Goal: Navigation & Orientation: Find specific page/section

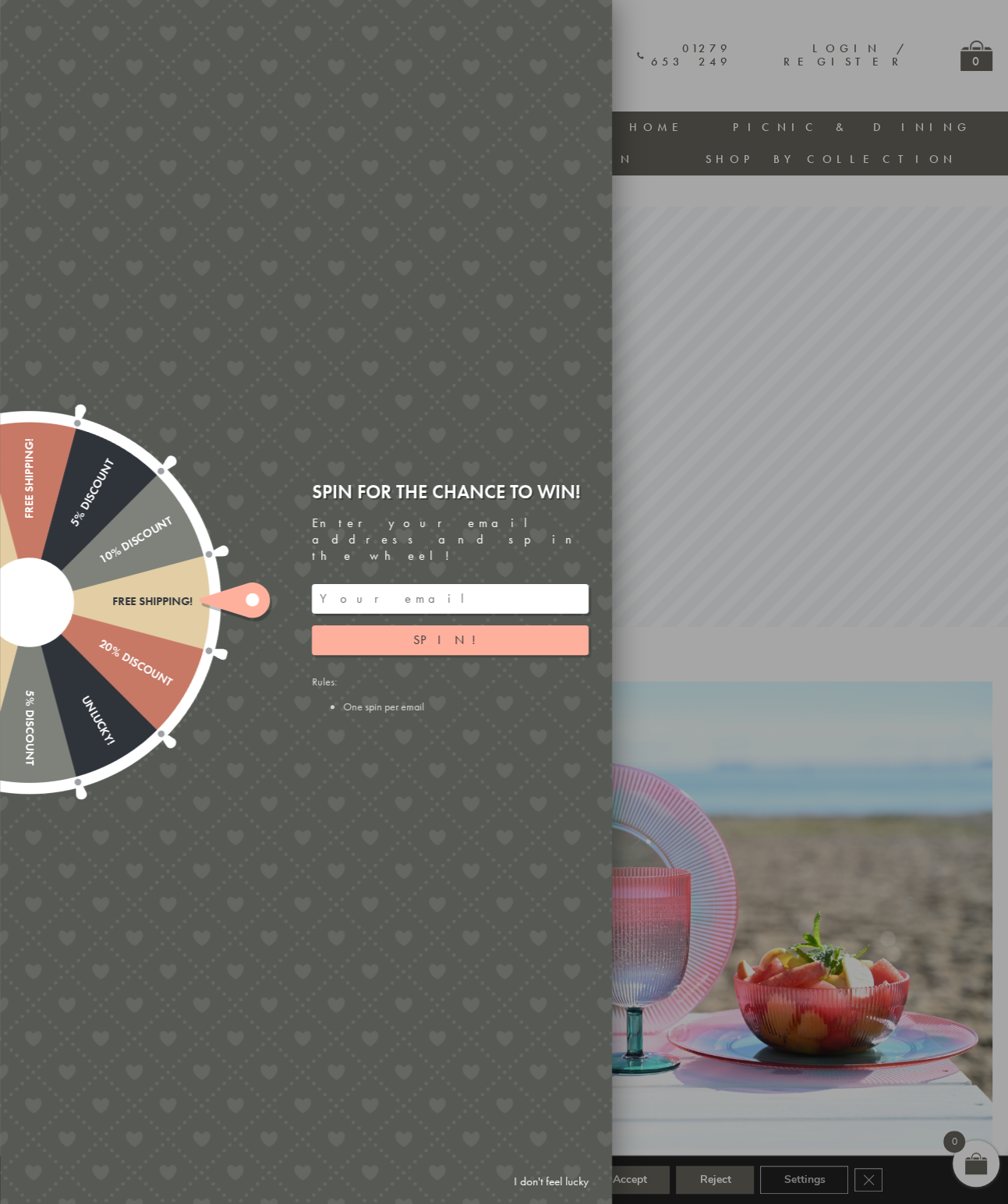
click at [795, 82] on div at bounding box center [504, 602] width 1008 height 1204
drag, startPoint x: 502, startPoint y: 62, endPoint x: 528, endPoint y: 52, distance: 27.9
click at [503, 62] on div "Free shipping! 20% Discount Unlucky! 5% Discount 10% Discount Unlucky! 15% Disc…" at bounding box center [218, 602] width 788 height 1204
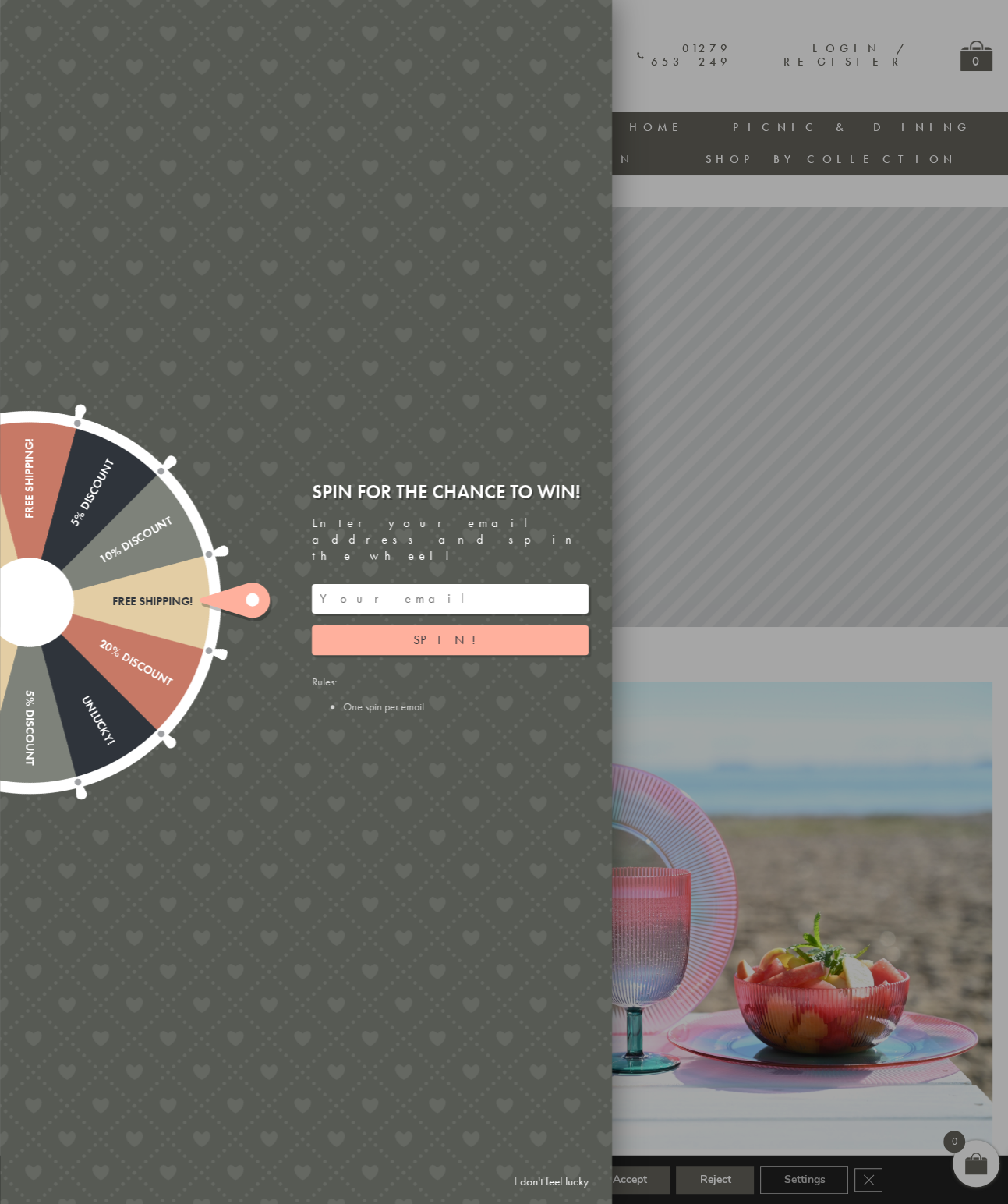
click at [718, 24] on div at bounding box center [504, 602] width 1008 height 1204
click at [333, 584] on input "email" at bounding box center [450, 598] width 277 height 29
click at [439, 631] on span "Spin!" at bounding box center [450, 639] width 74 height 17
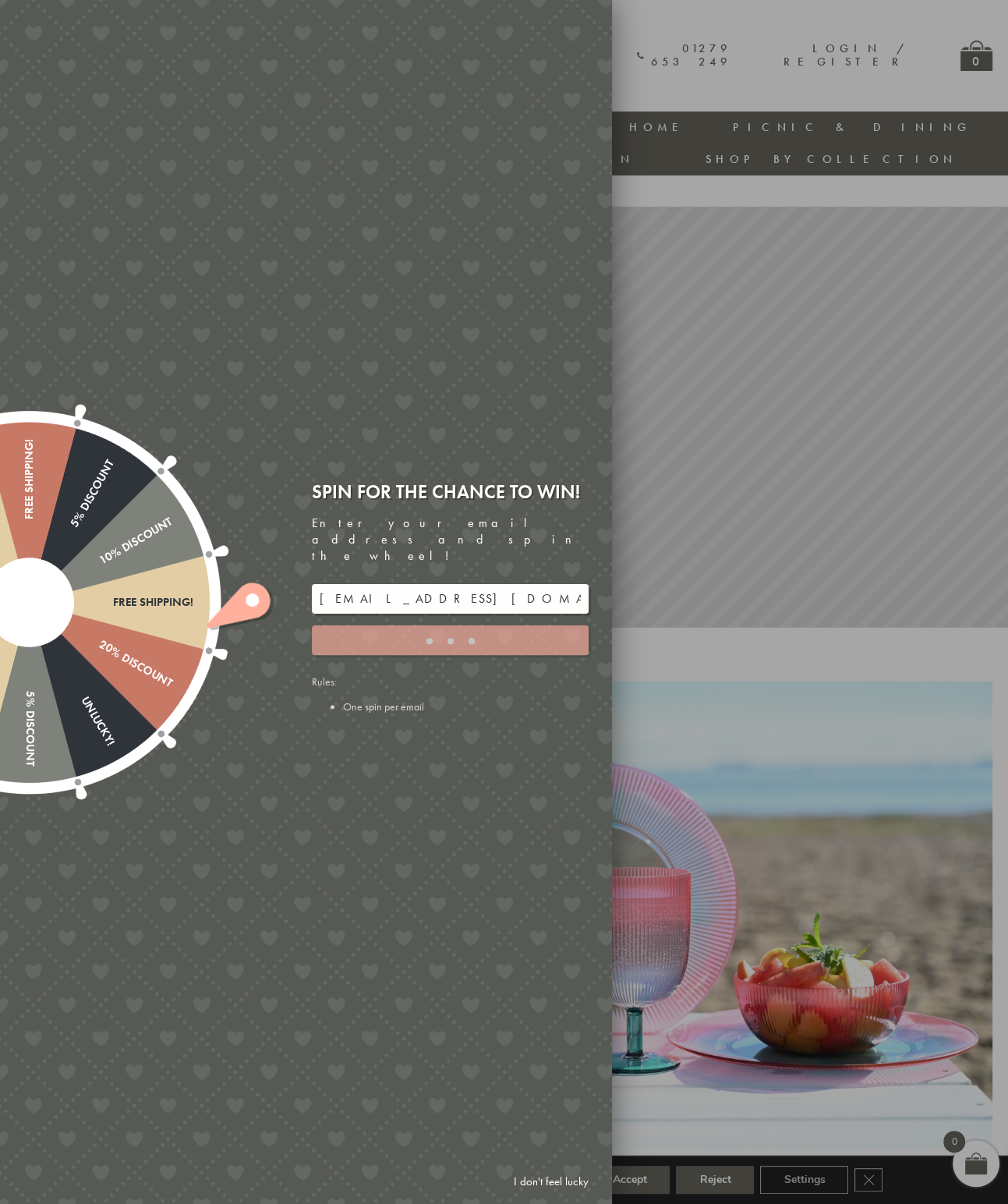
type input "GUGJPQNX"
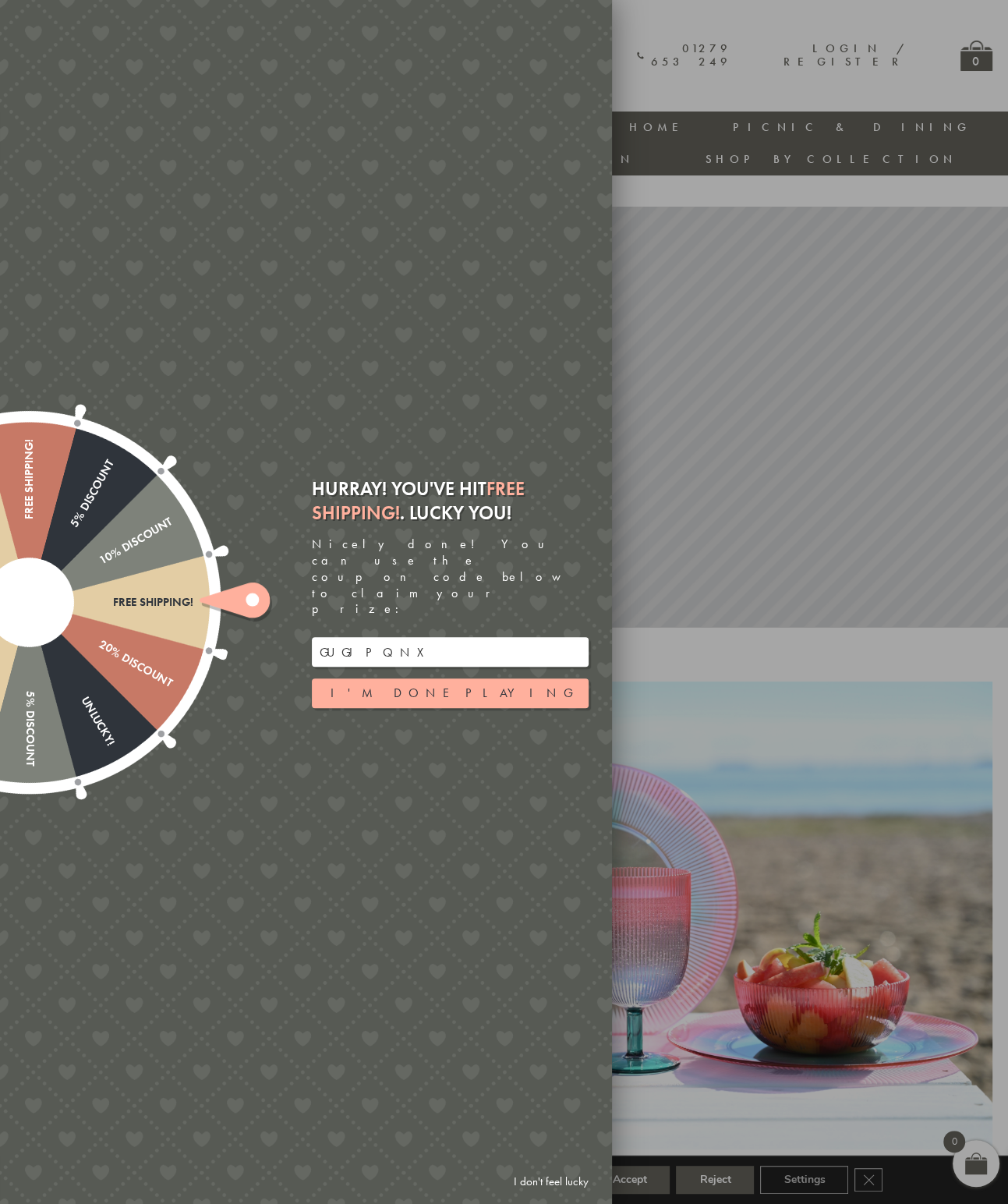
click at [343, 637] on input "GUGJPQNX" at bounding box center [450, 651] width 277 height 29
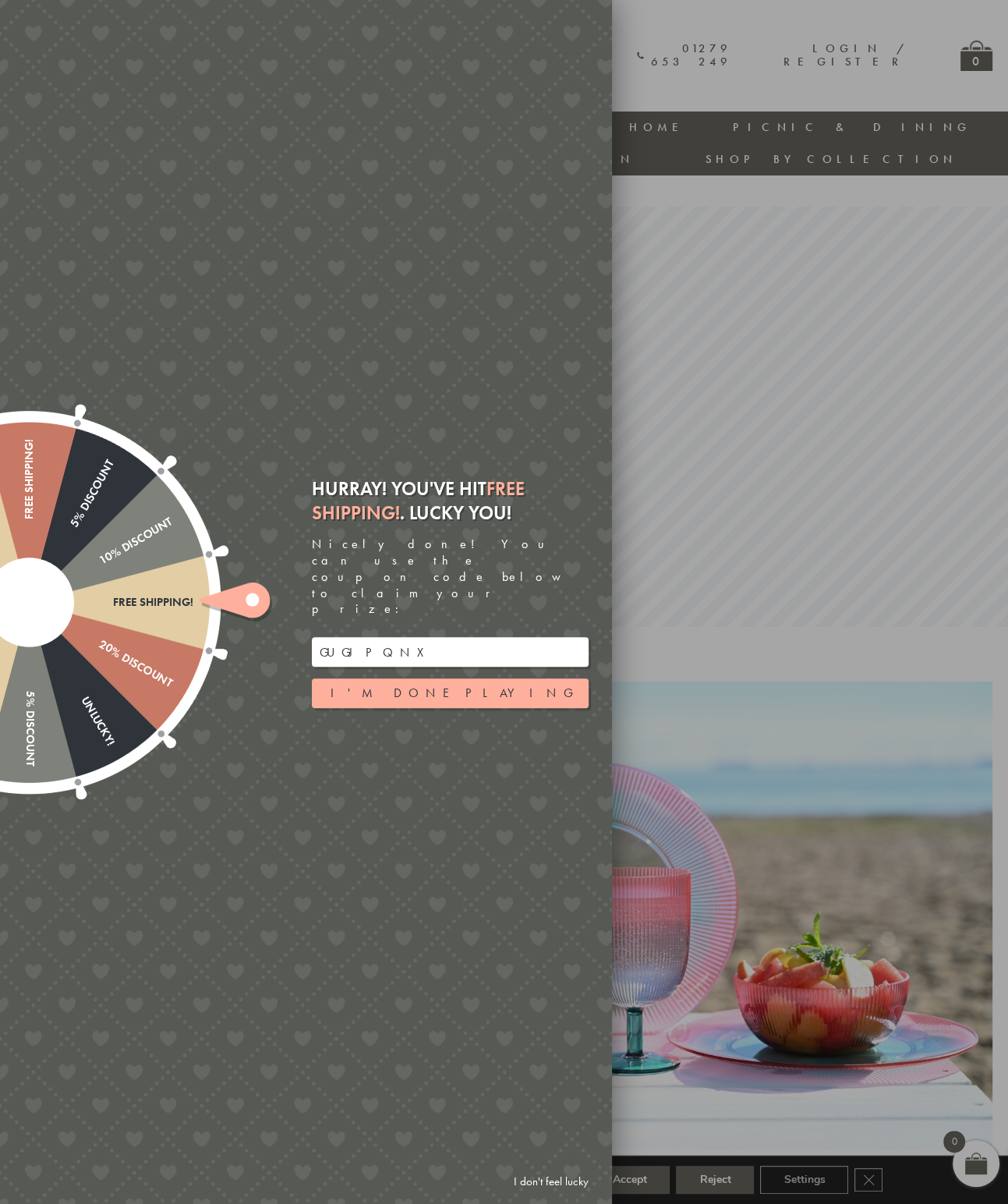
drag, startPoint x: 403, startPoint y: 627, endPoint x: 320, endPoint y: 621, distance: 83.2
click at [320, 637] on input "GUGJPQNX" at bounding box center [450, 651] width 277 height 29
click at [457, 678] on button "I'm done playing" at bounding box center [450, 692] width 277 height 29
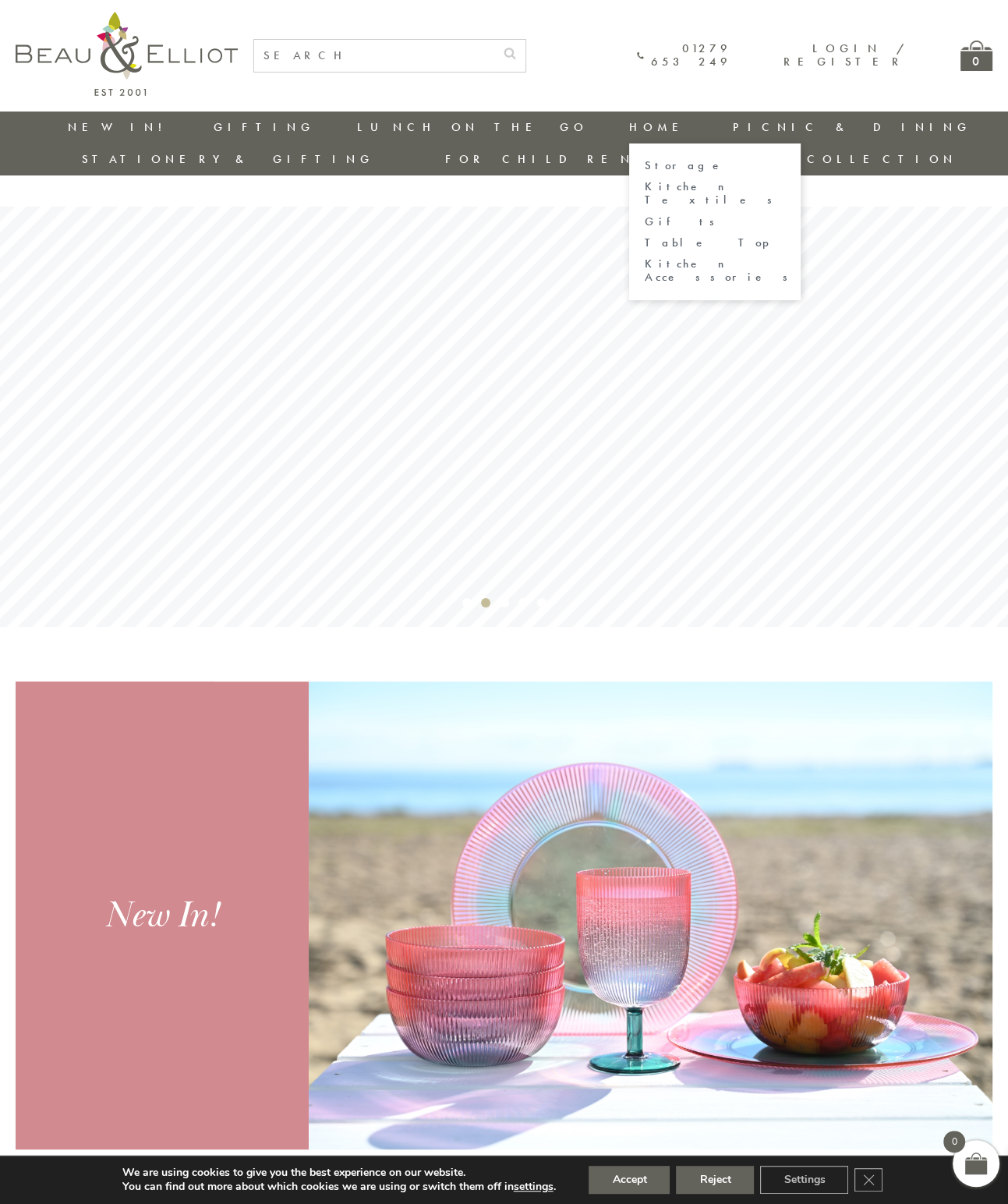
click at [629, 127] on link "Home" at bounding box center [660, 127] width 63 height 16
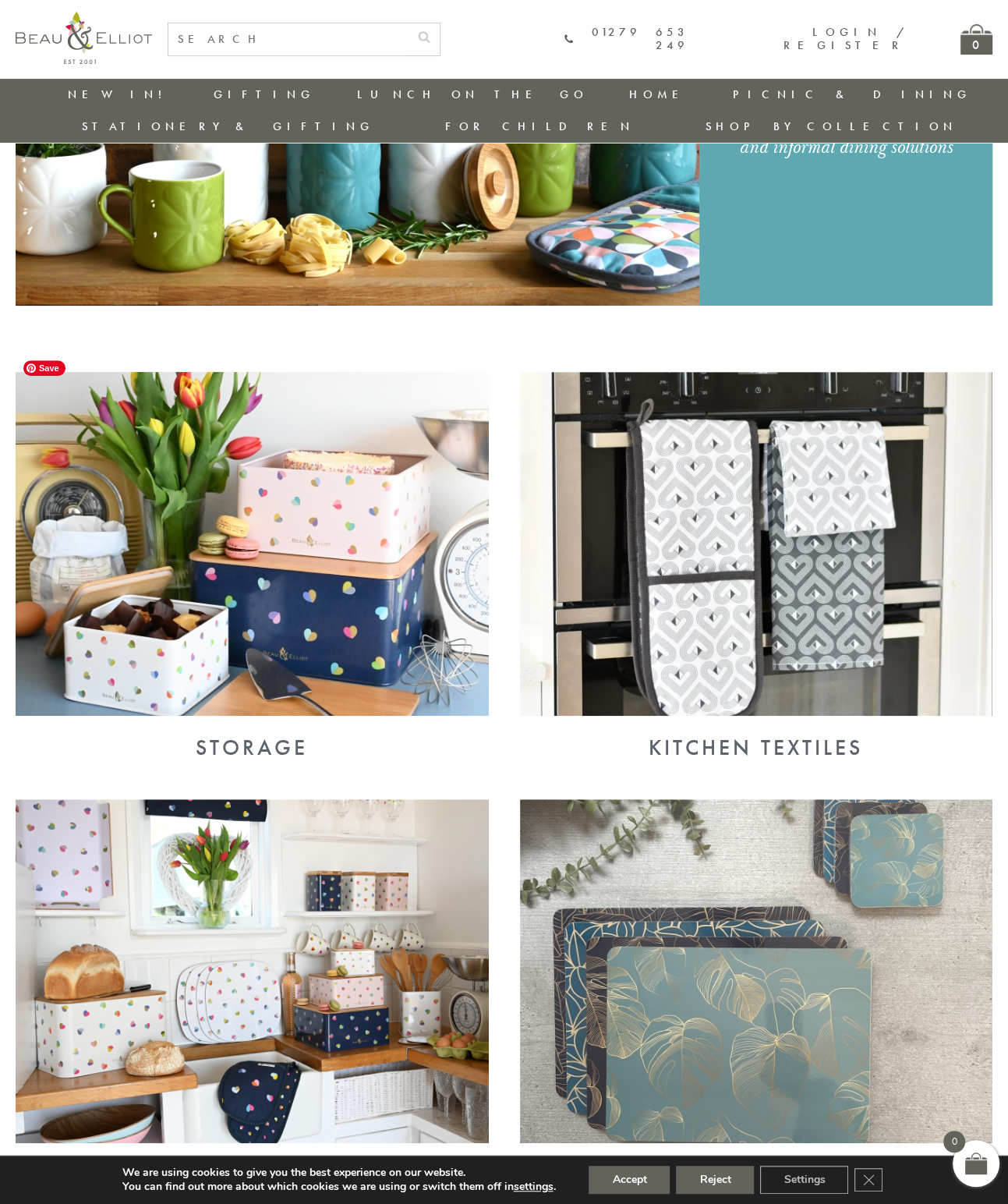
scroll to position [356, 0]
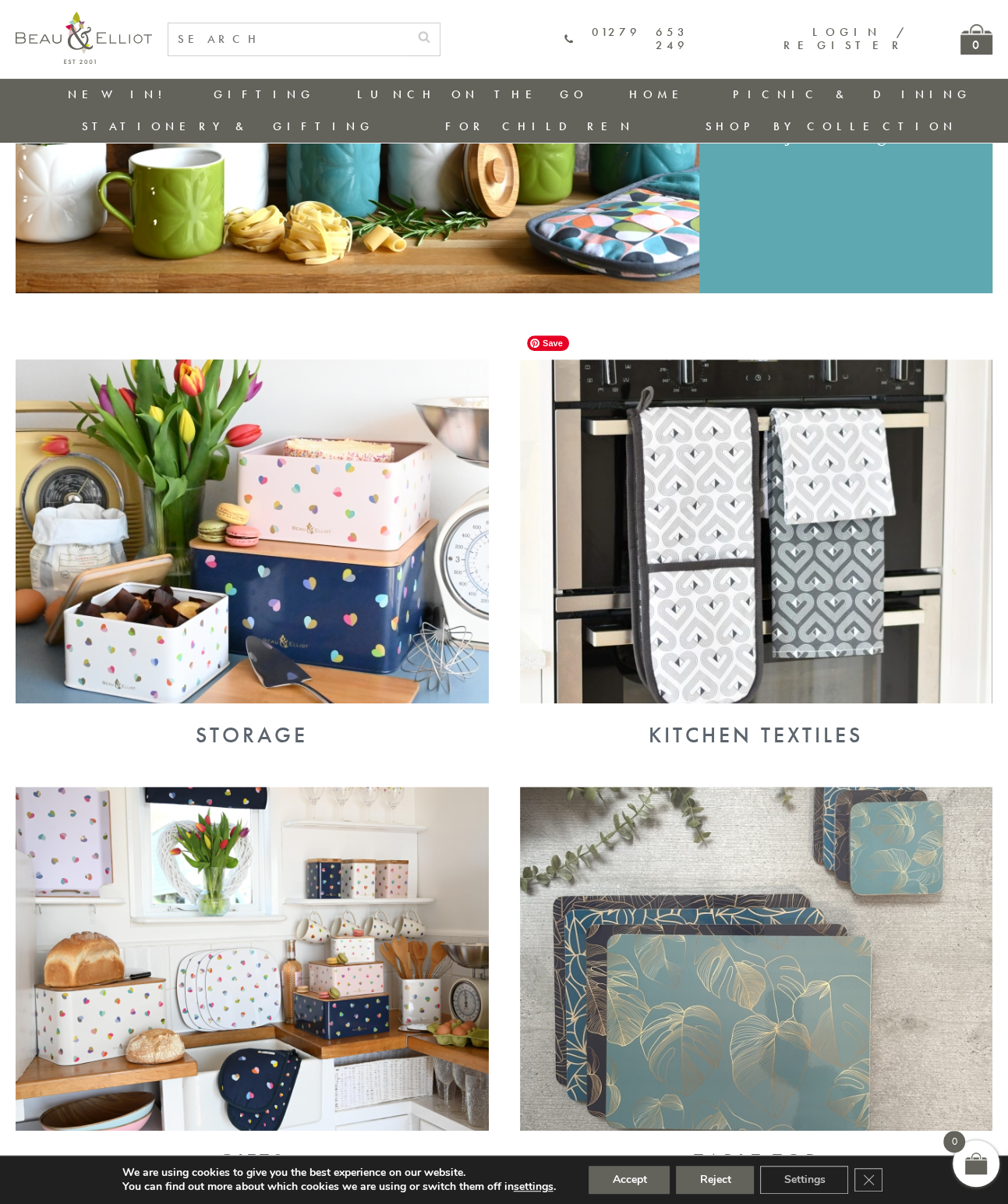
click at [722, 528] on img at bounding box center [757, 531] width 473 height 344
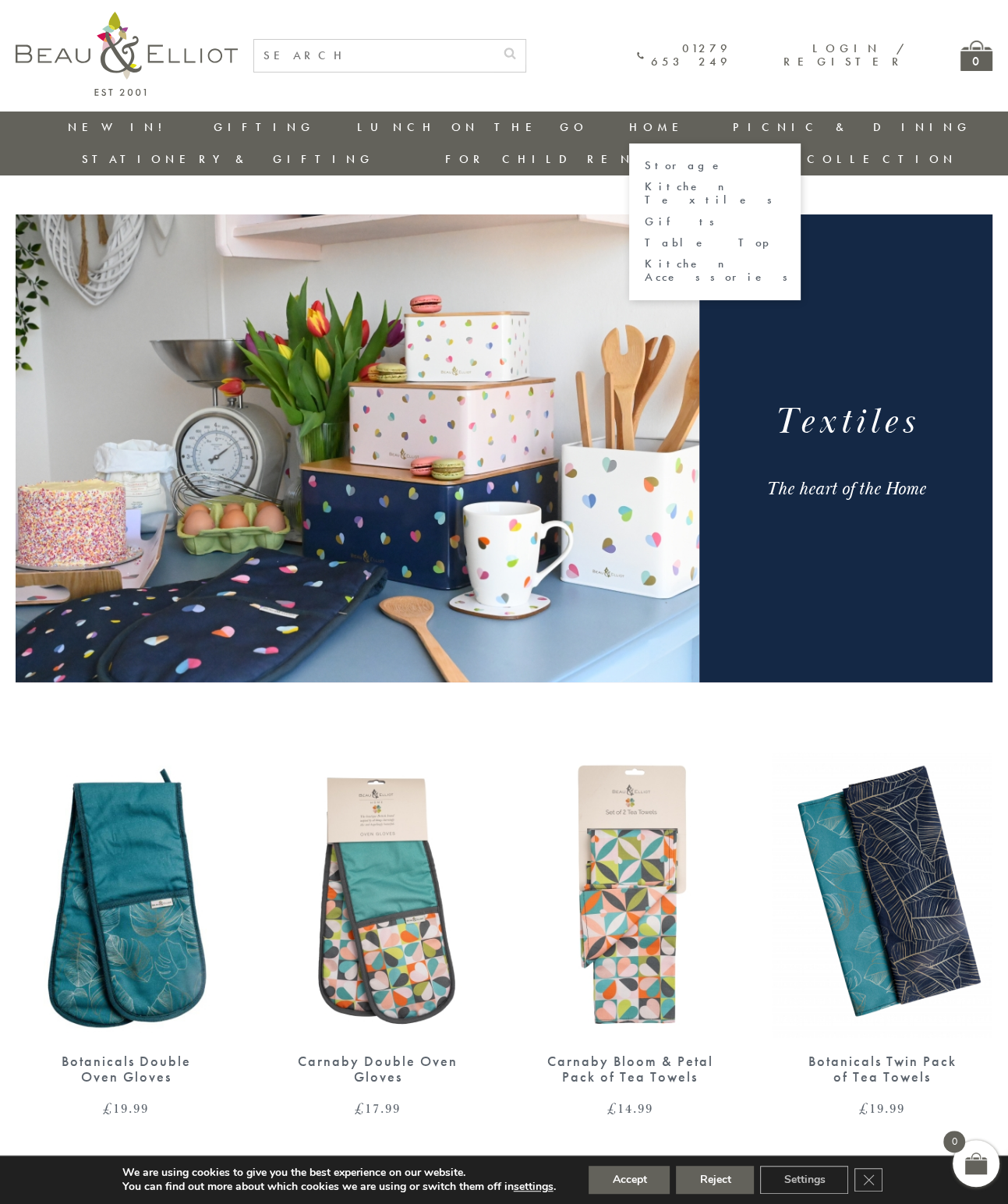
click at [645, 257] on link "Kitchen Accessories" at bounding box center [715, 270] width 140 height 27
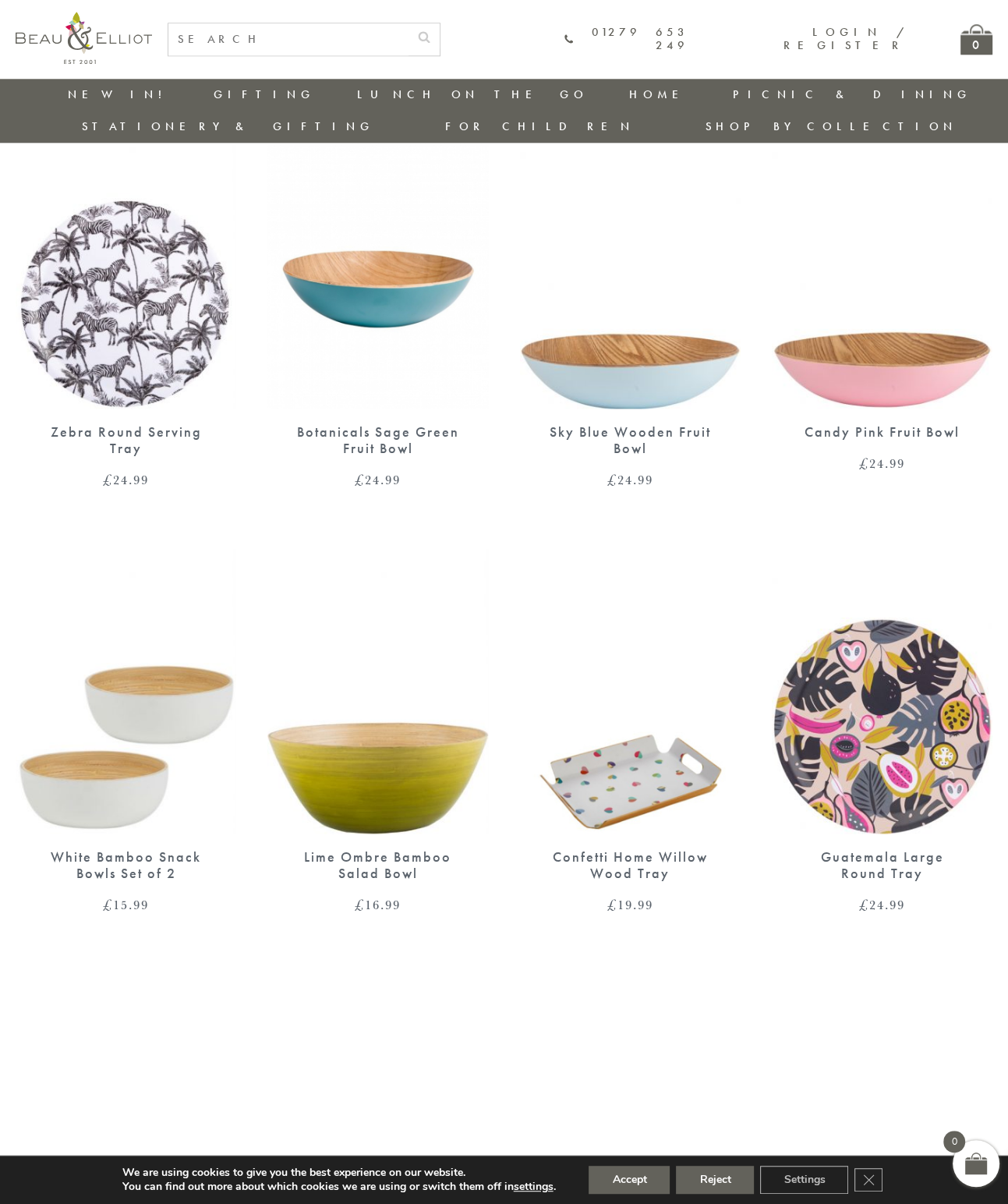
scroll to position [2070, 0]
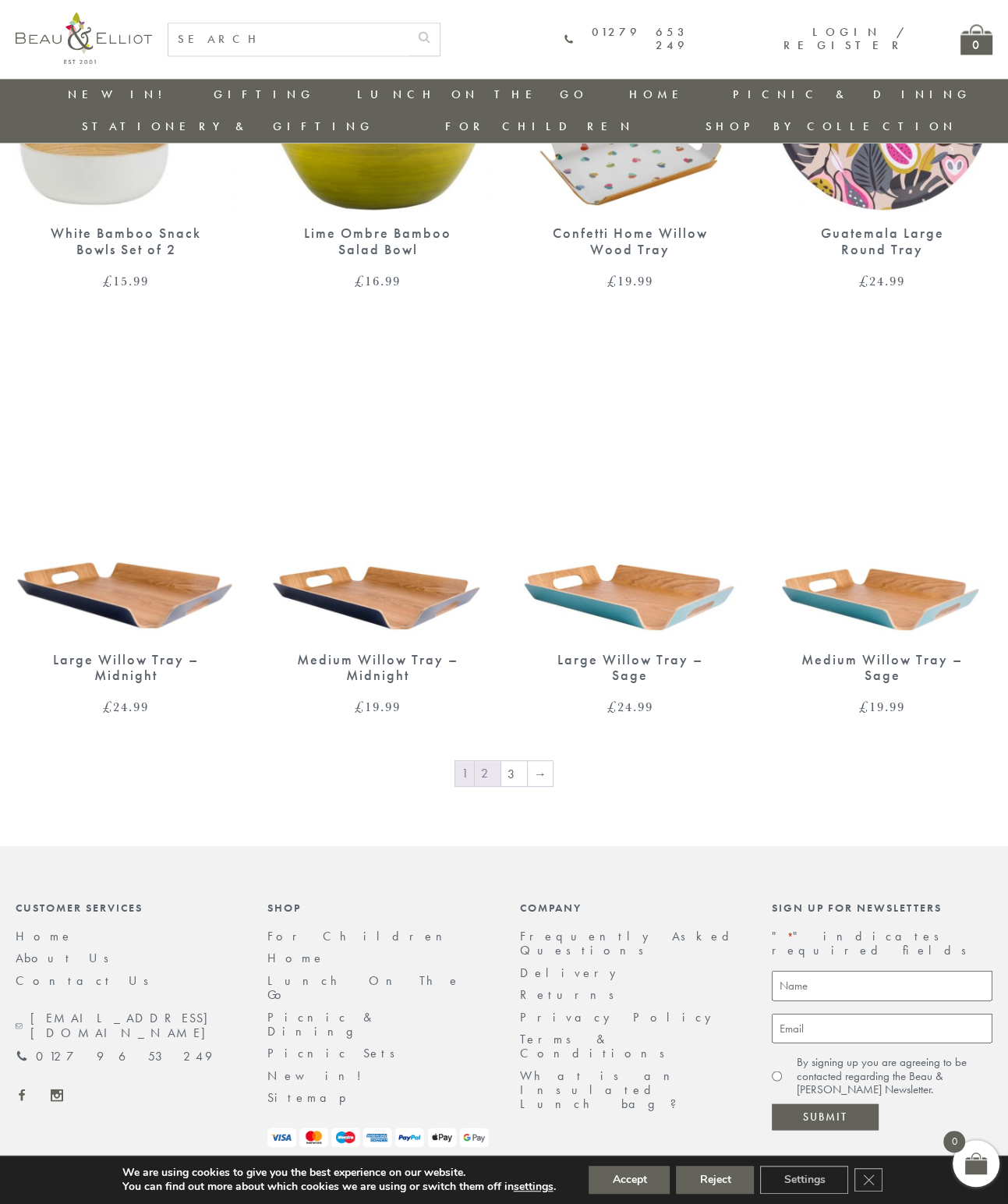
click at [491, 761] on link "2" at bounding box center [488, 773] width 25 height 25
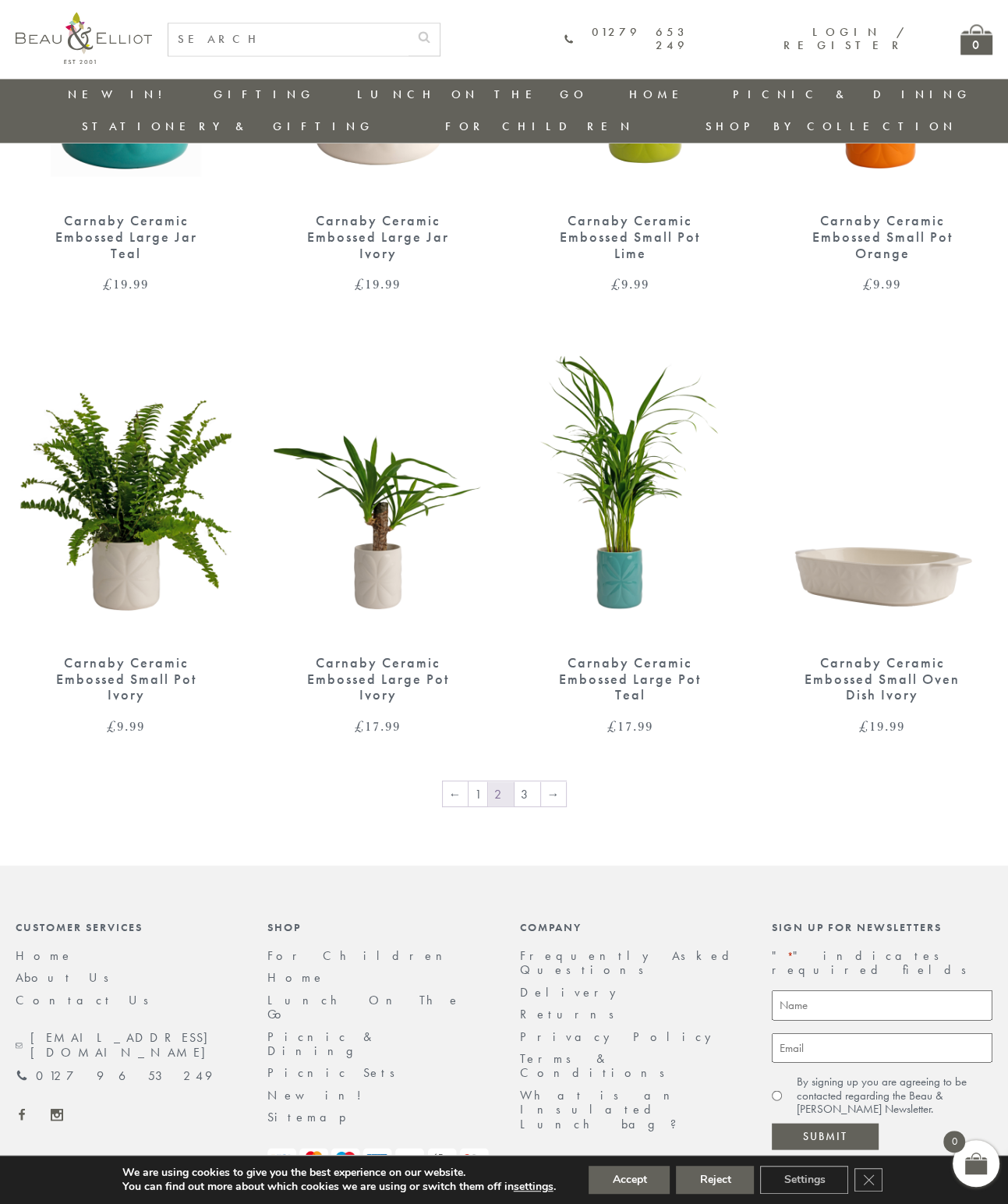
scroll to position [2119, 0]
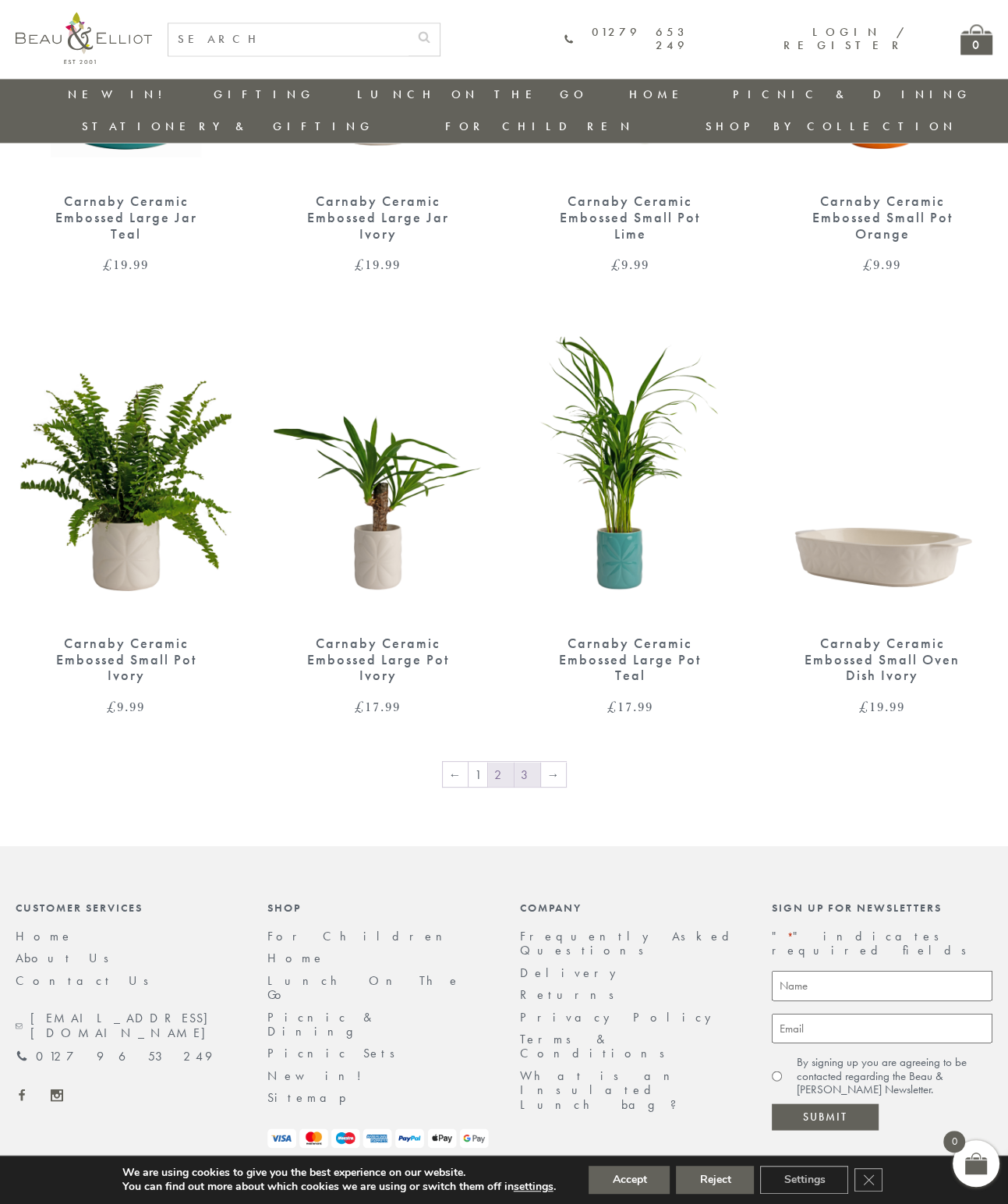
click at [528, 762] on link "3" at bounding box center [527, 774] width 25 height 25
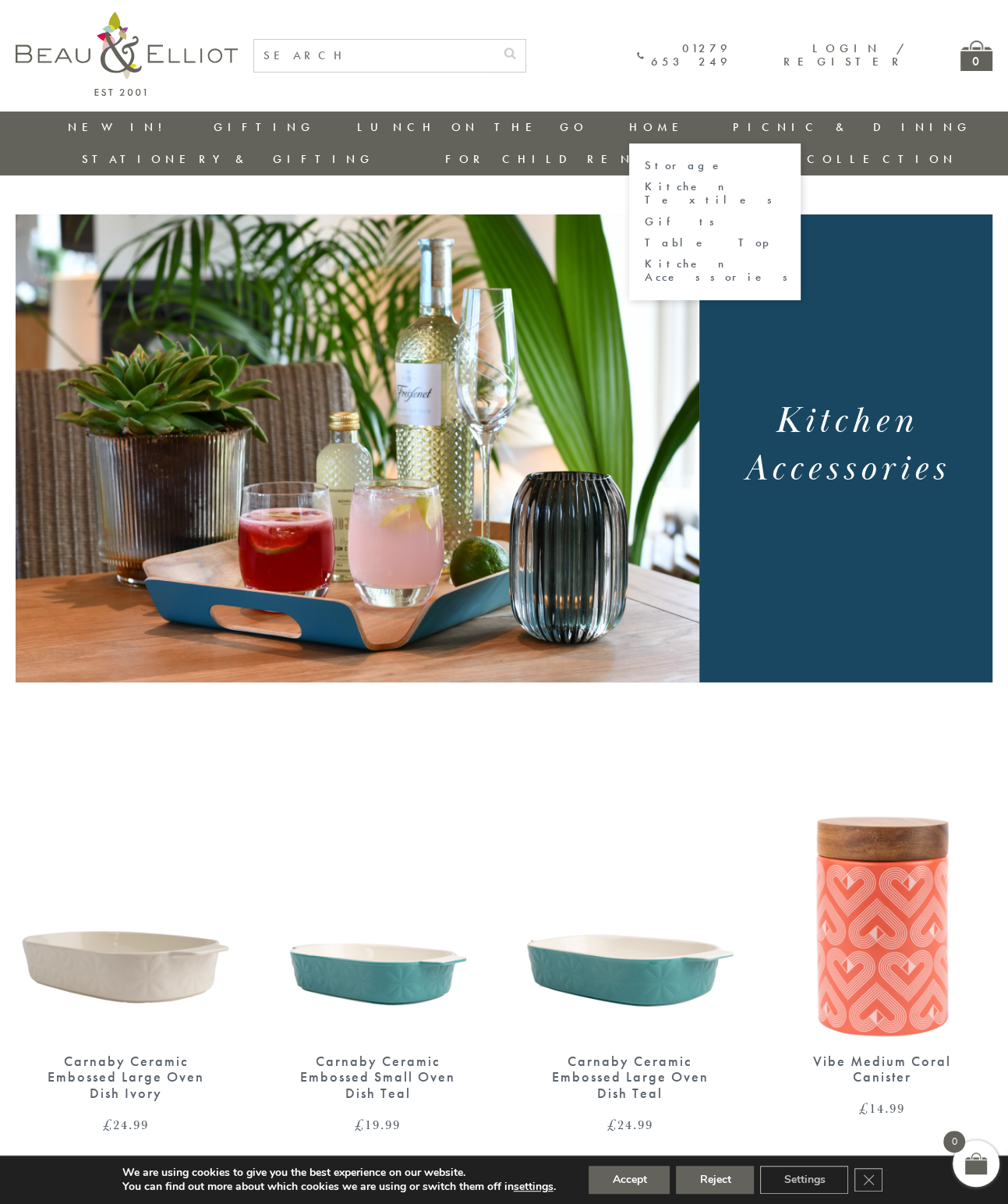
click at [645, 236] on link "Table Top" at bounding box center [715, 243] width 140 height 13
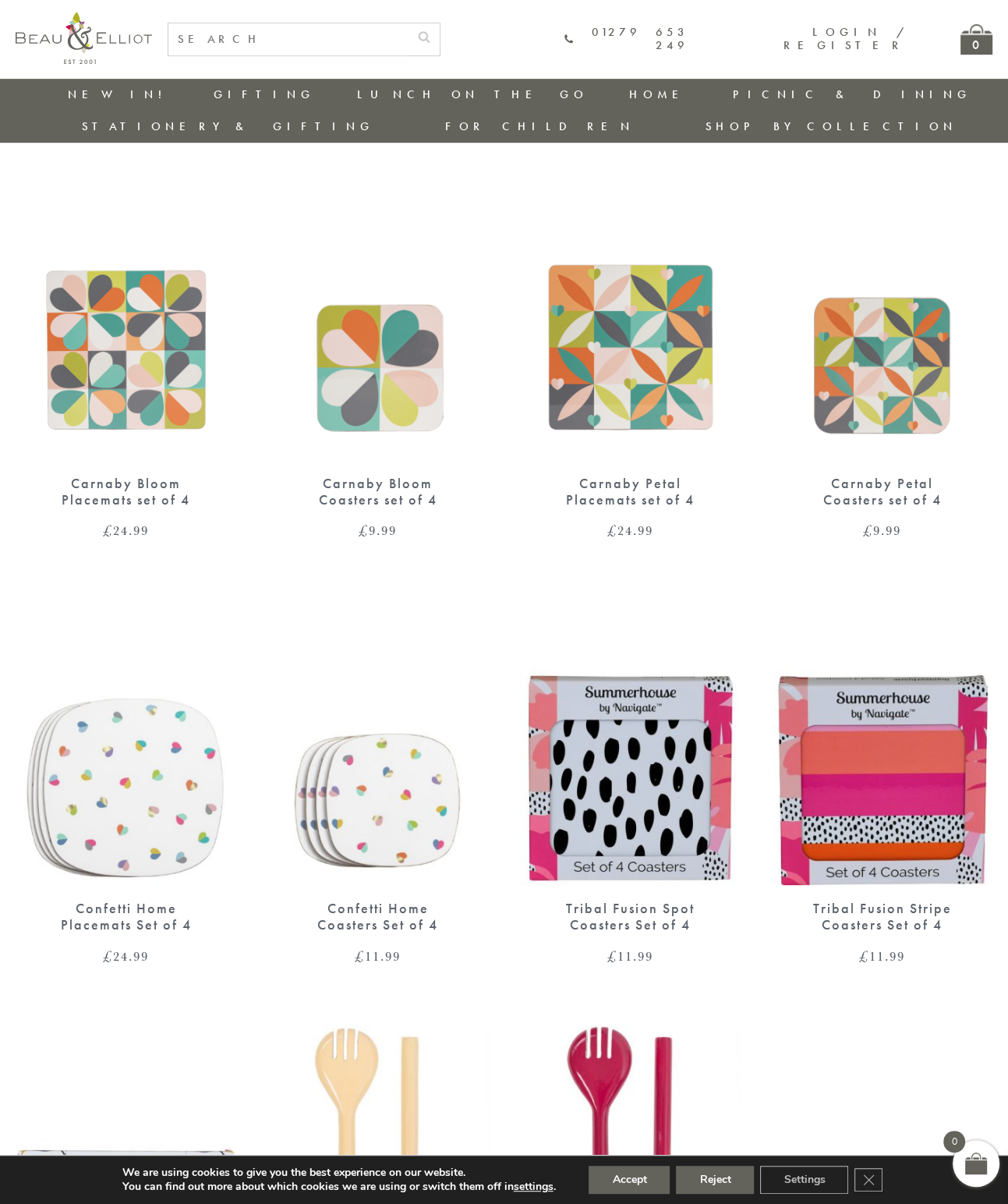
scroll to position [512, 0]
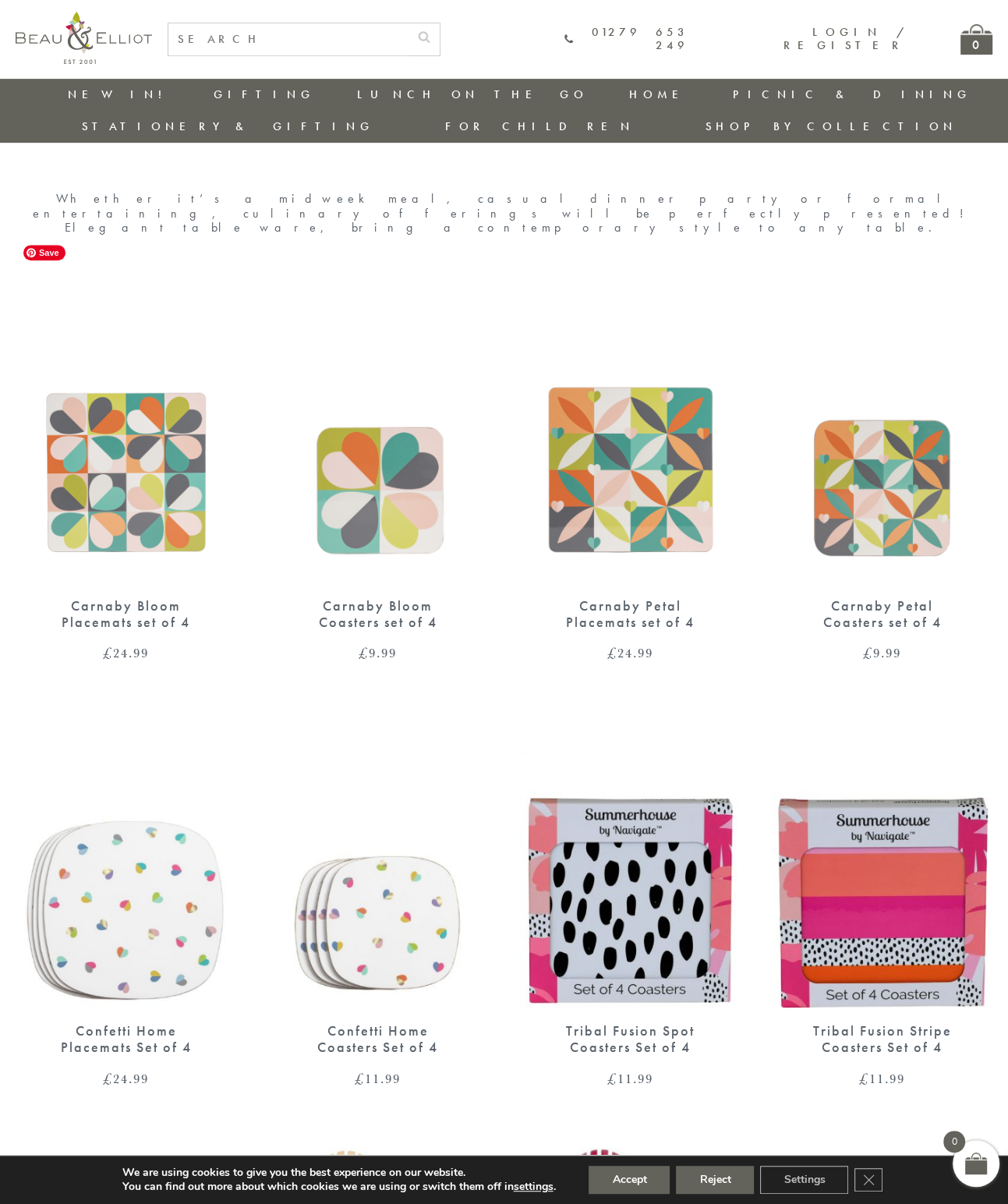
click at [131, 401] on img at bounding box center [126, 439] width 220 height 285
click at [376, 416] on img at bounding box center [378, 439] width 220 height 285
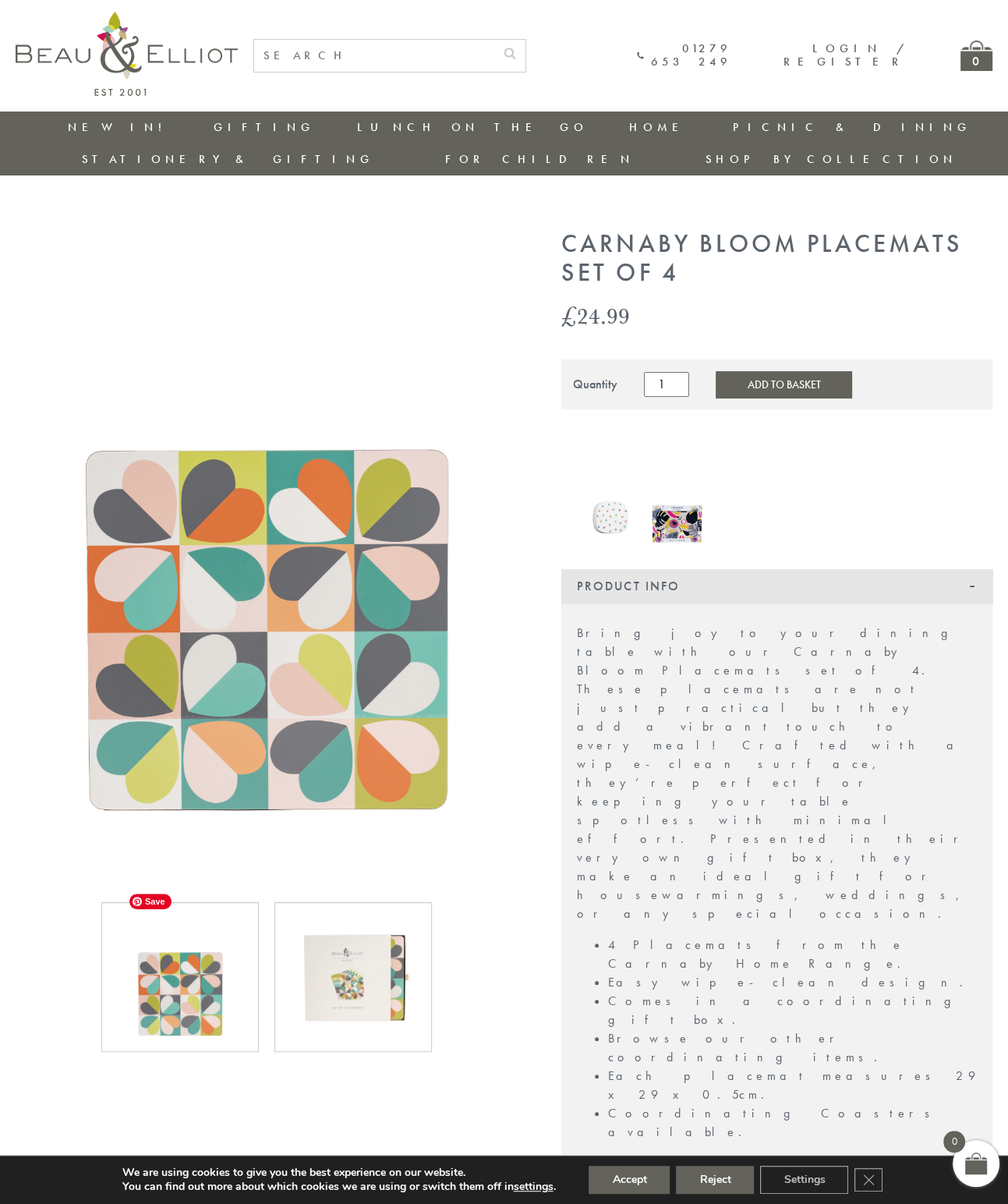
click at [147, 985] on img at bounding box center [179, 976] width 117 height 117
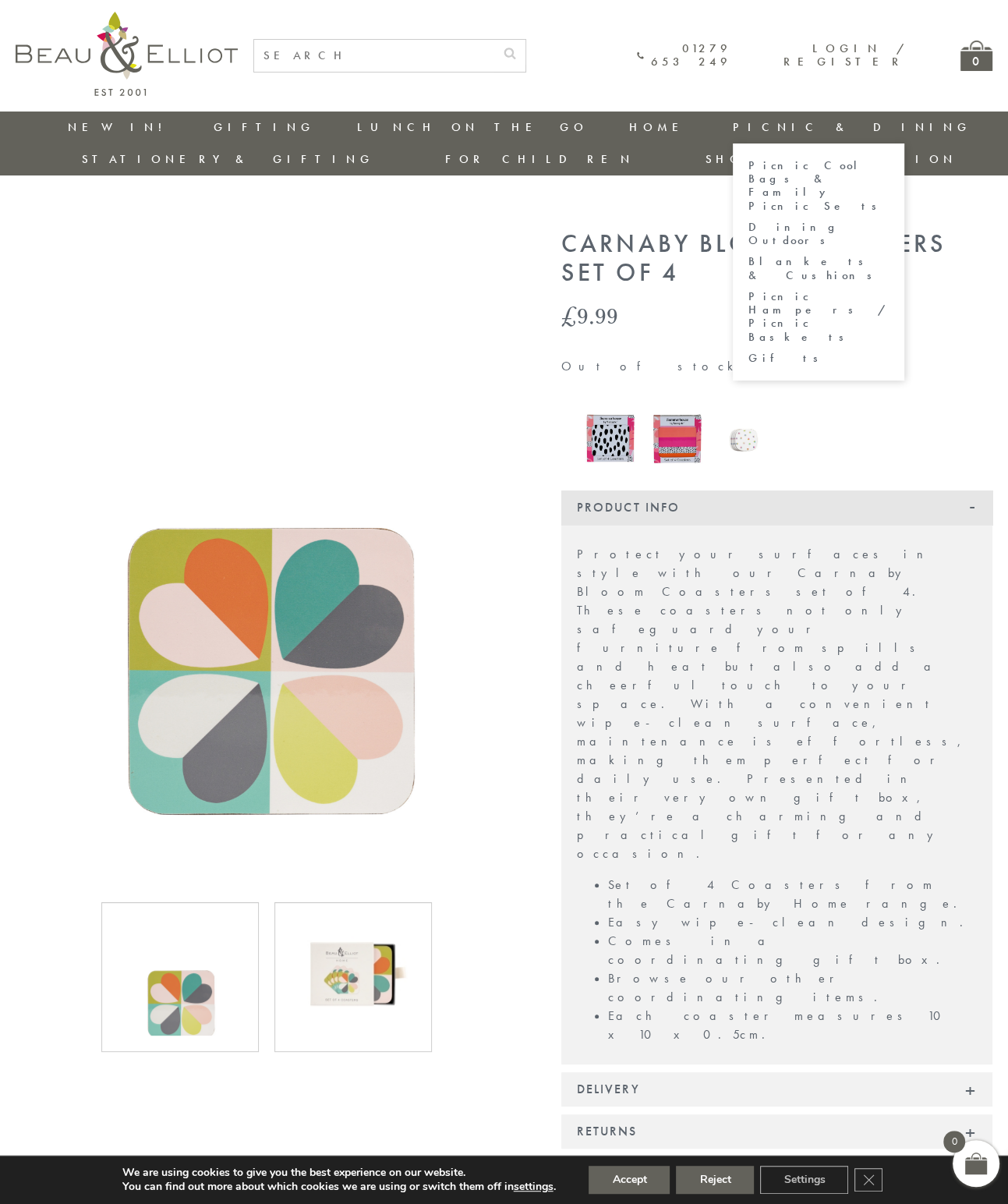
click at [749, 164] on link "Picnic Cool Bags & Family Picnic Sets" at bounding box center [818, 186] width 140 height 54
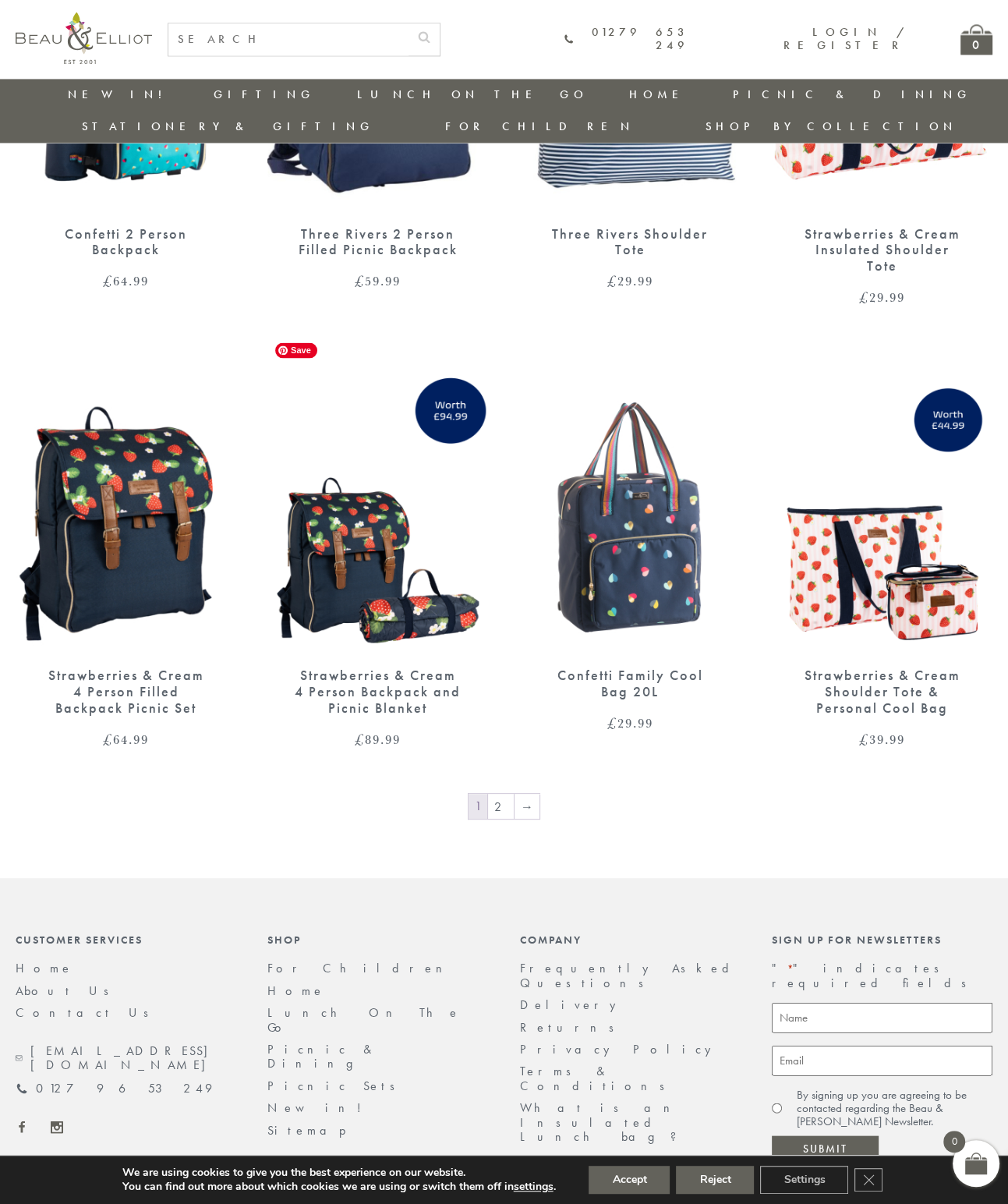
scroll to position [2152, 0]
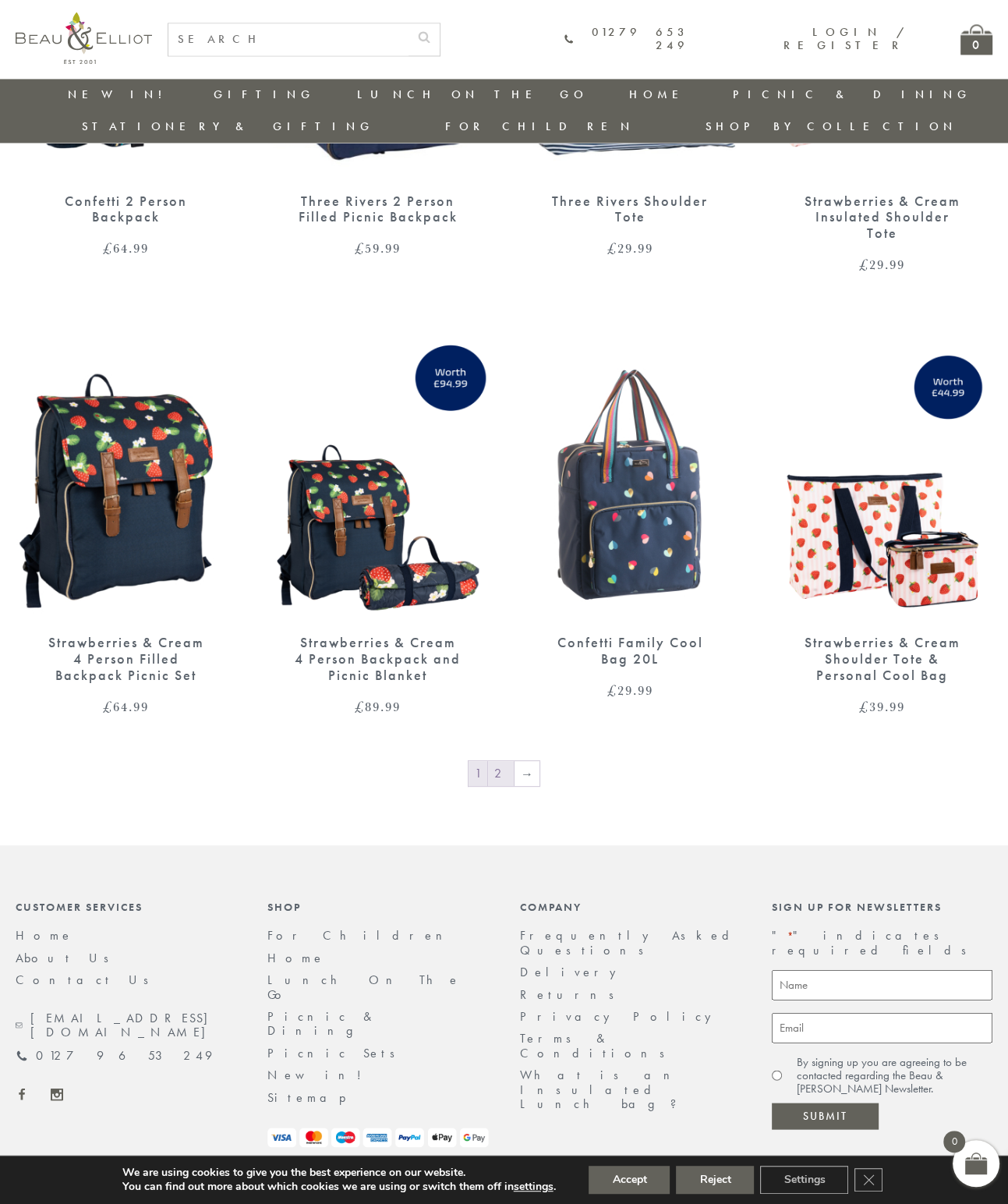
click at [502, 761] on link "2" at bounding box center [500, 773] width 25 height 25
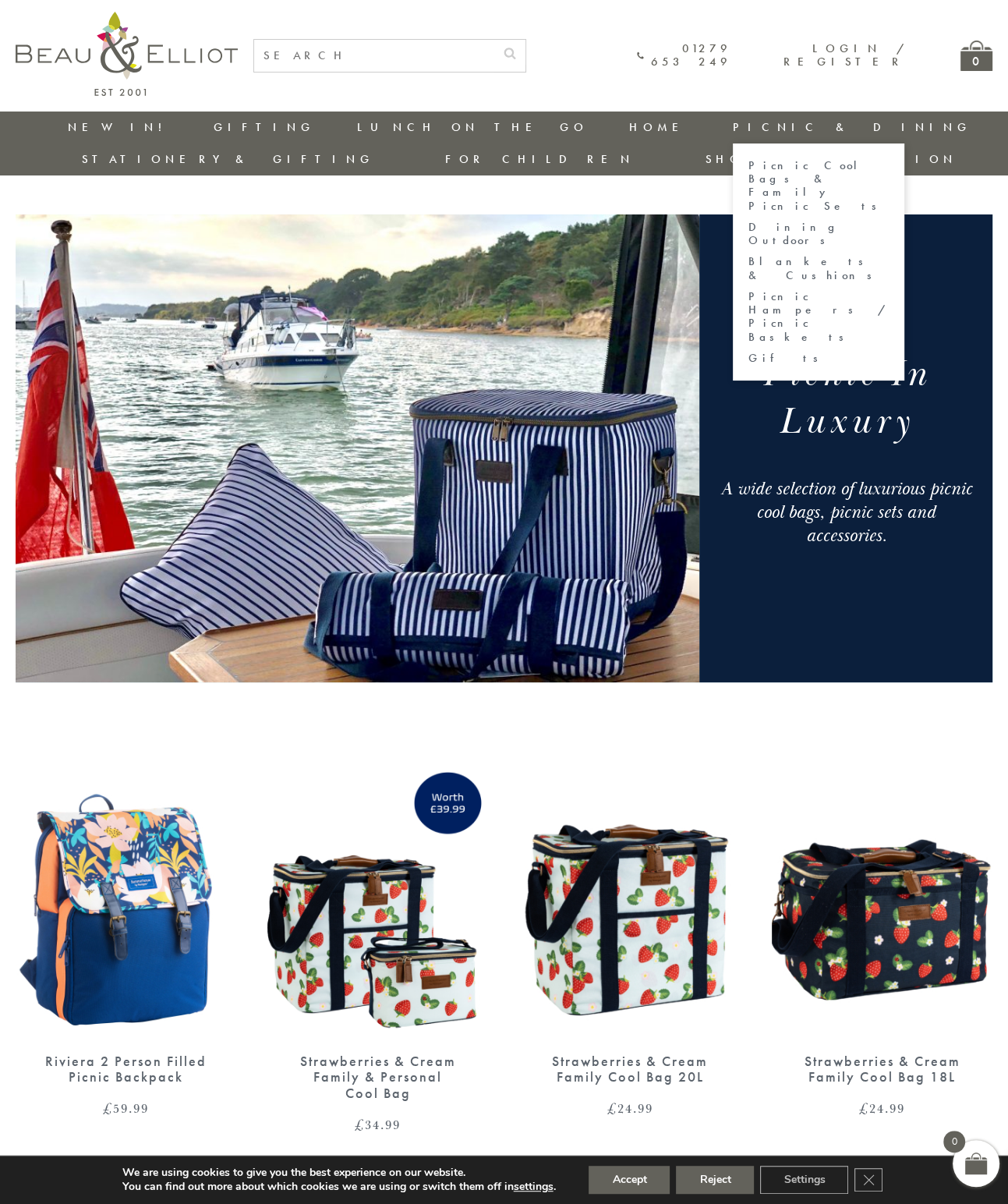
click at [749, 220] on link "Dining Outdoors" at bounding box center [818, 234] width 140 height 27
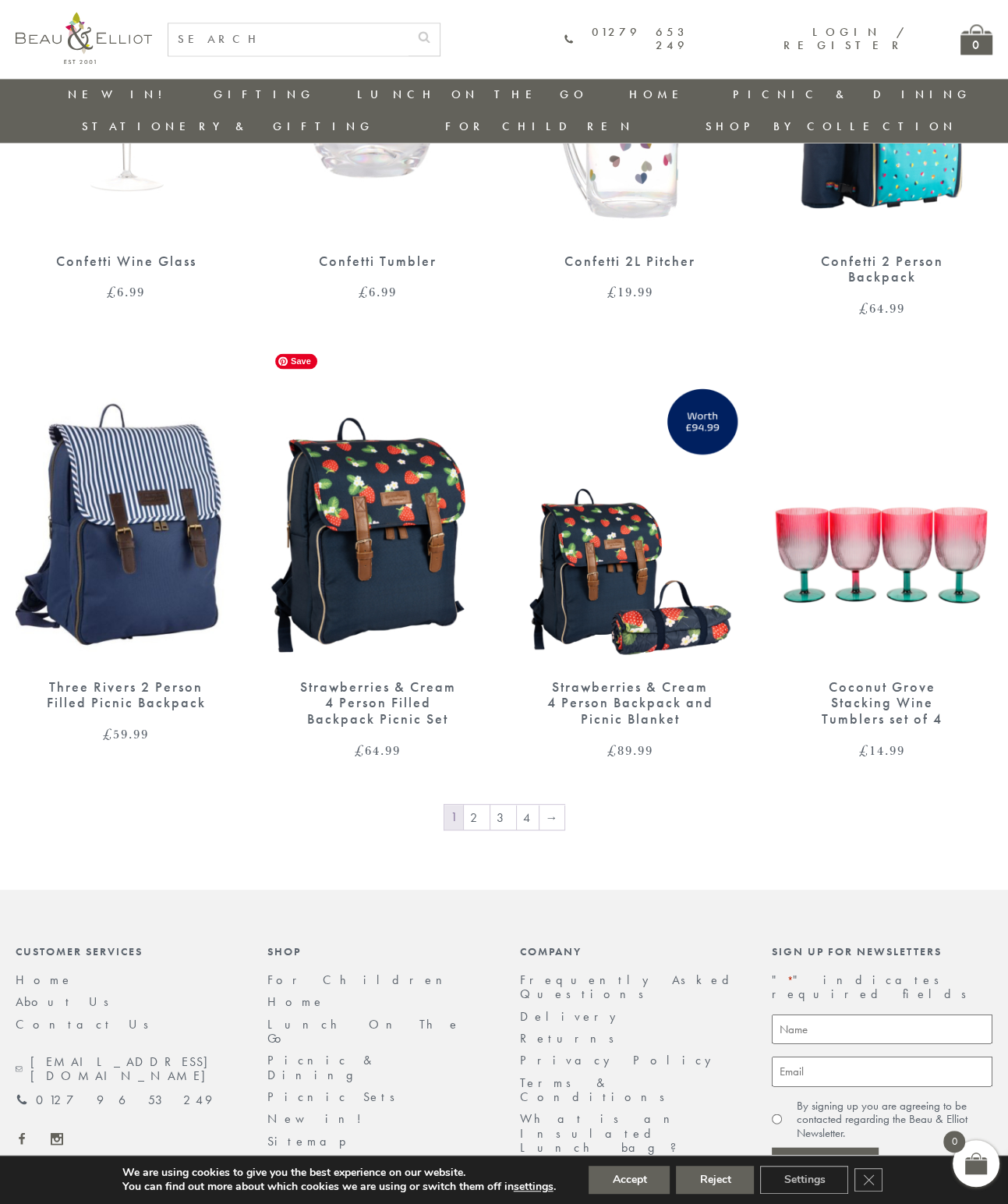
scroll to position [2135, 0]
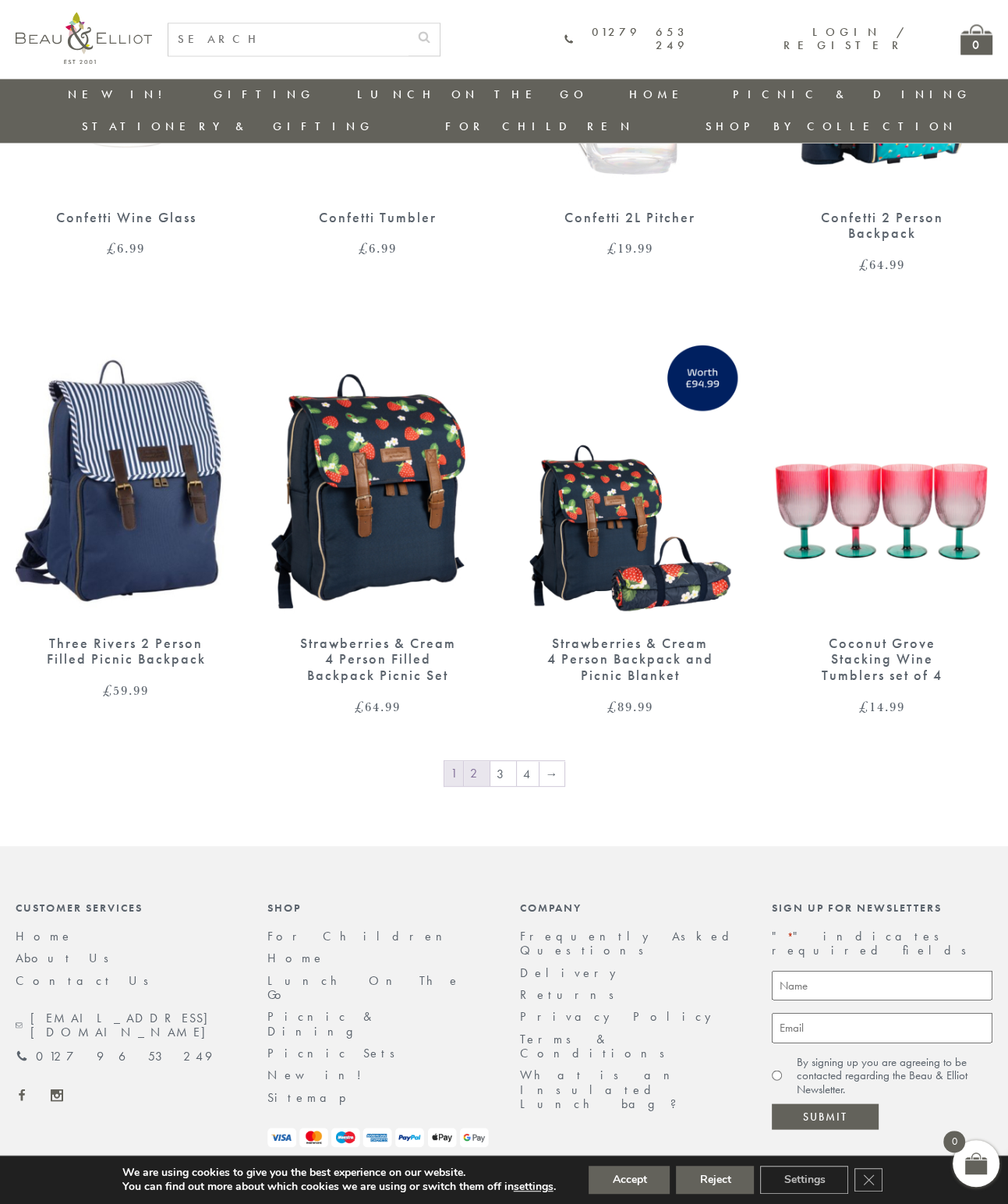
click at [474, 761] on link "2" at bounding box center [477, 773] width 25 height 25
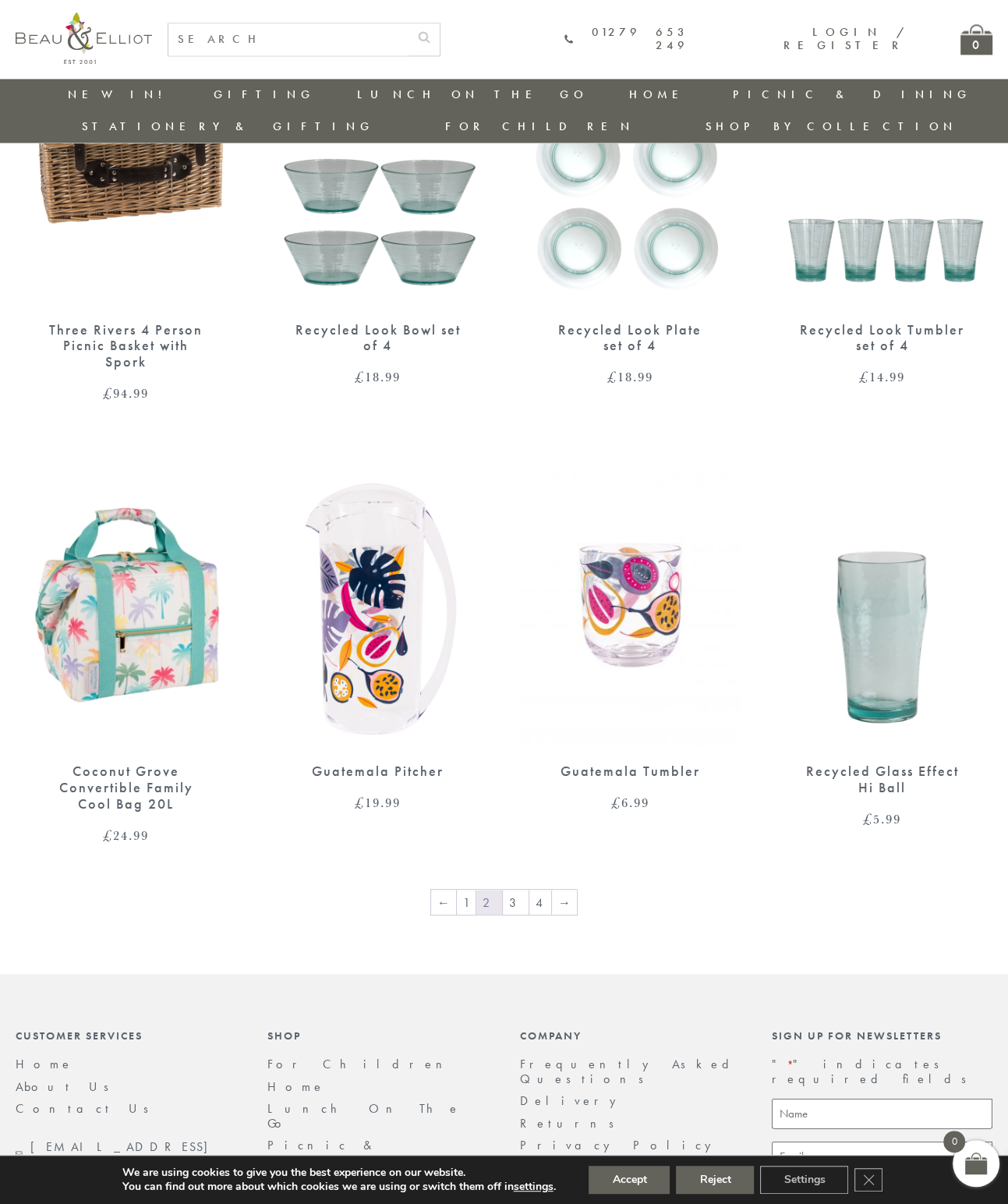
scroll to position [2152, 0]
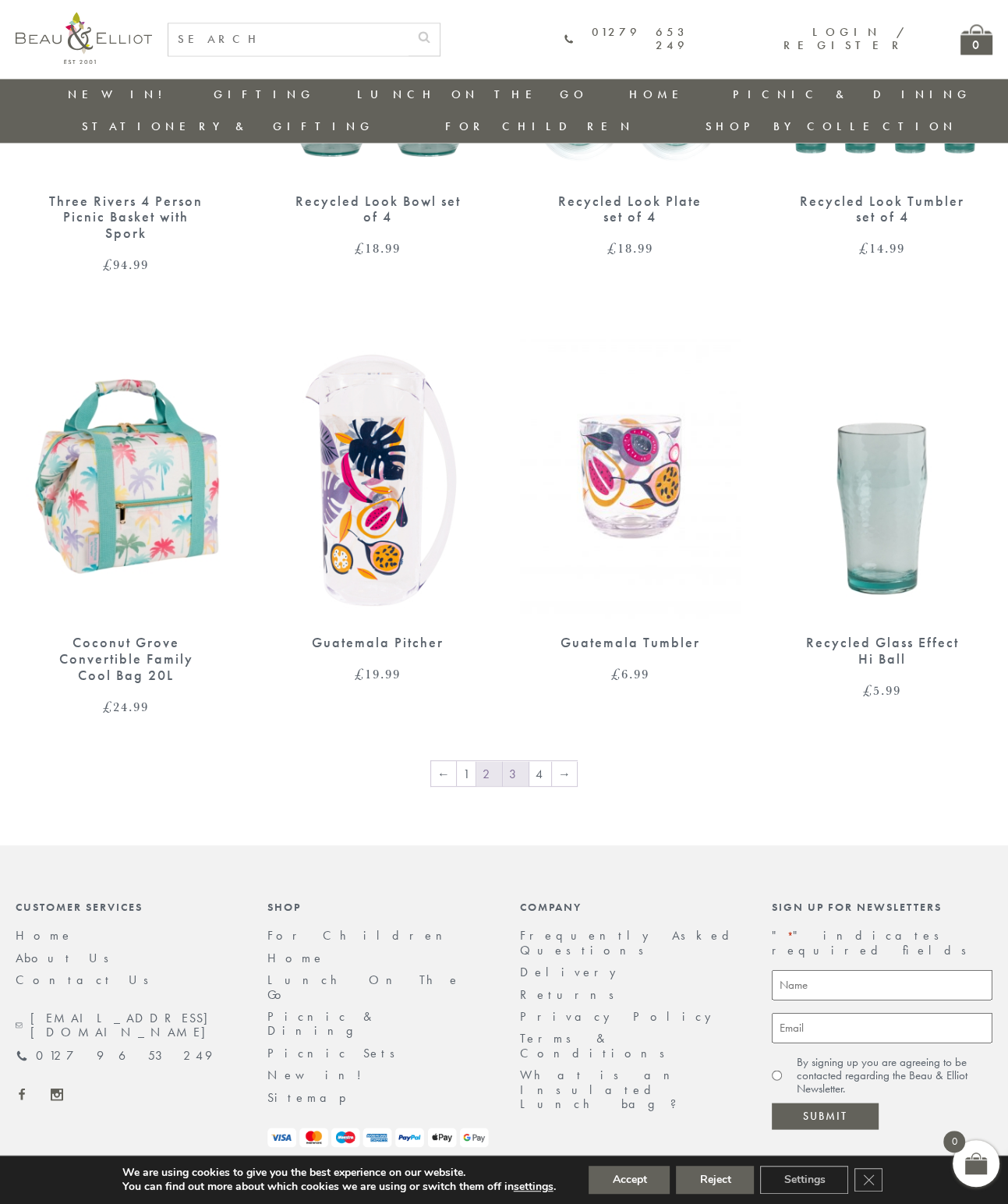
click at [518, 761] on link "3" at bounding box center [515, 773] width 25 height 25
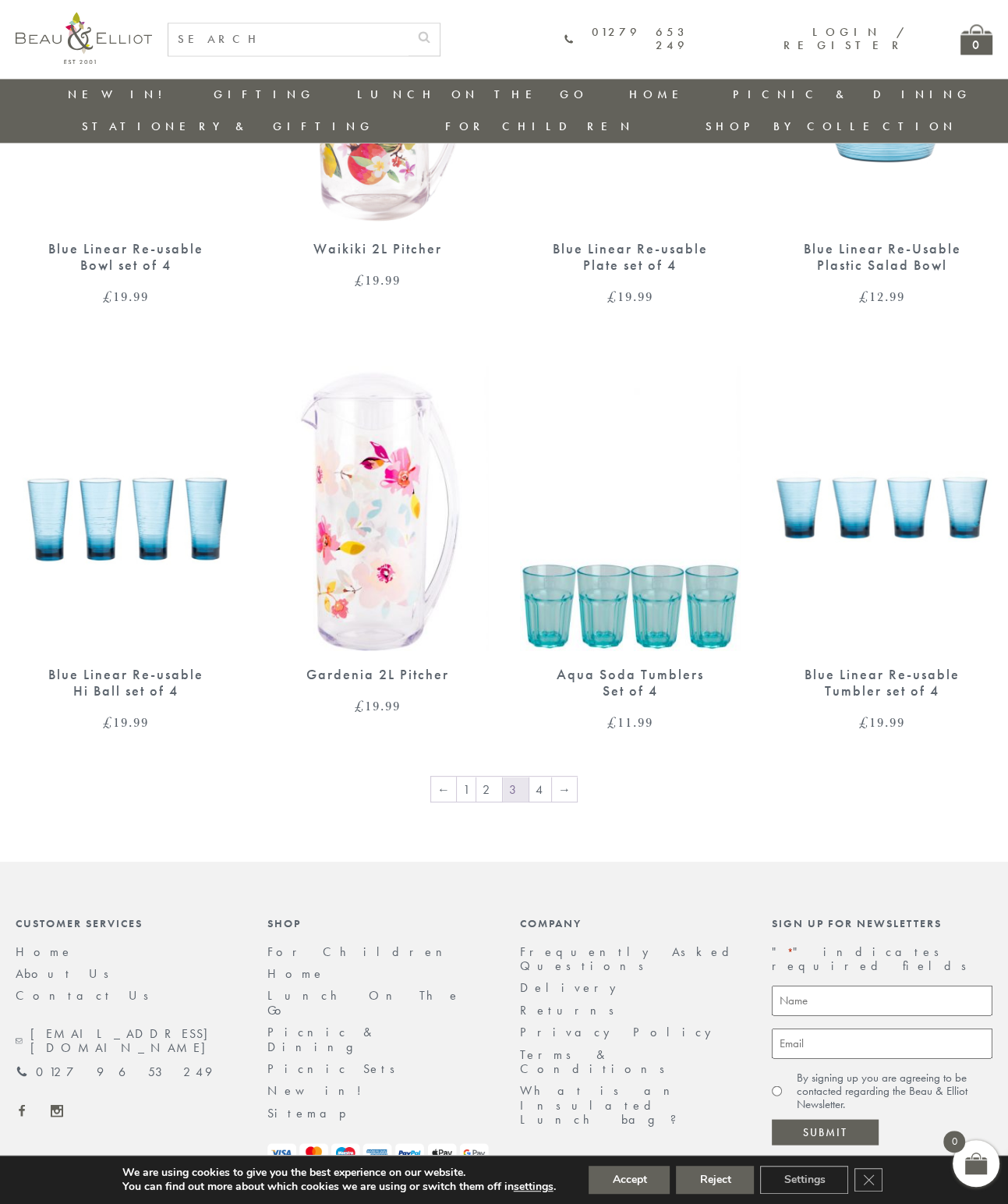
scroll to position [2087, 0]
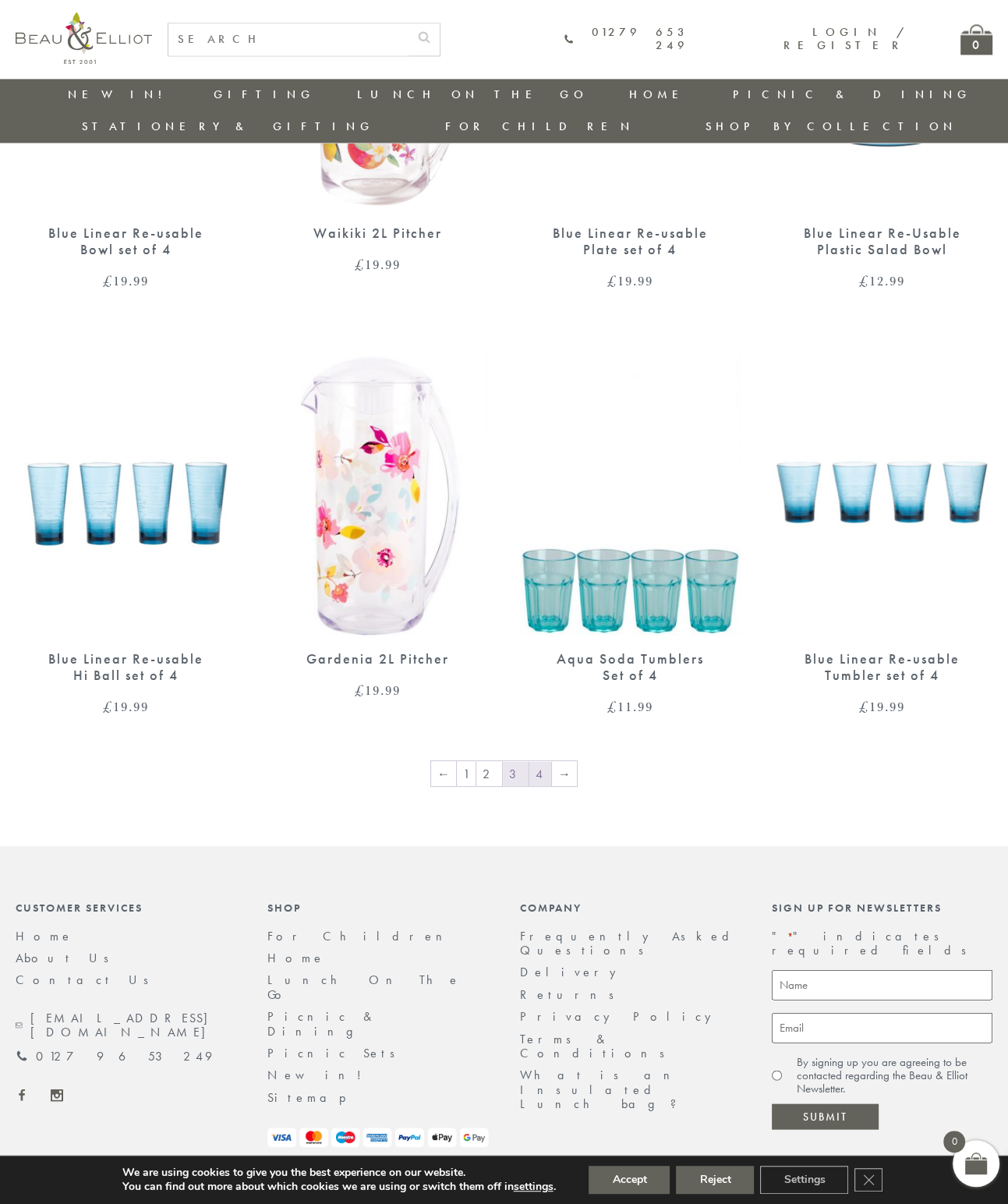
click at [533, 761] on link "4" at bounding box center [541, 773] width 22 height 25
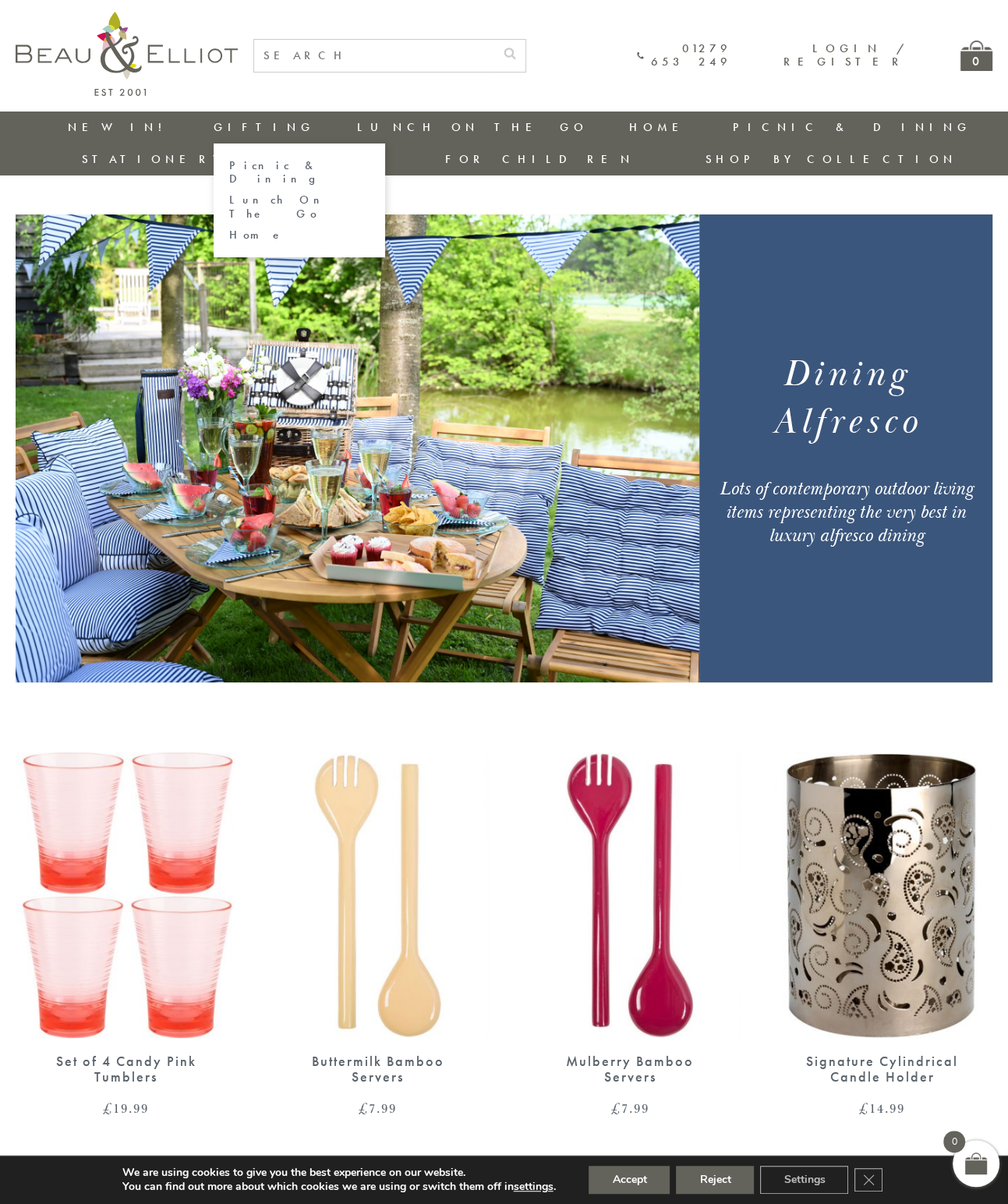
click at [229, 169] on link "Picnic & Dining" at bounding box center [299, 173] width 140 height 27
